Goal: Task Accomplishment & Management: Use online tool/utility

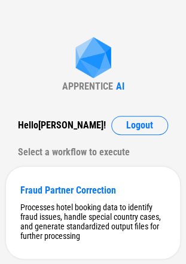
scroll to position [6, 0]
